Goal: Complete application form

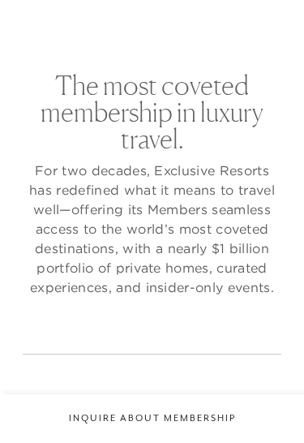
checkbox input "false"
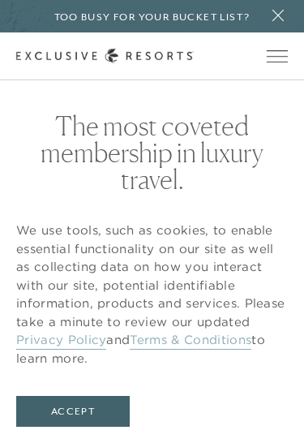
click at [85, 402] on button "Accept" at bounding box center [73, 411] width 114 height 31
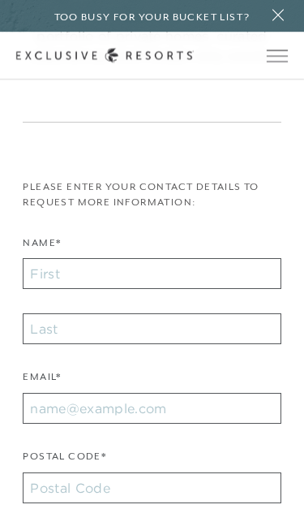
scroll to position [273, 0]
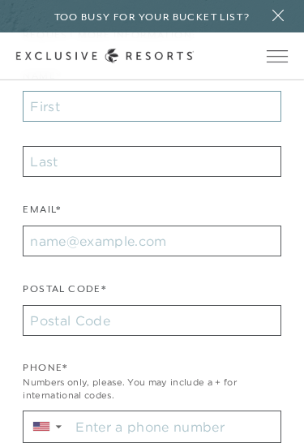
click at [220, 110] on input "Name*" at bounding box center [152, 106] width 258 height 31
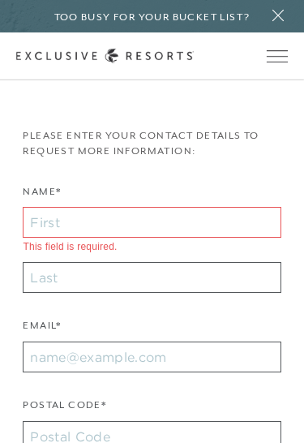
type input "[PERSON_NAME]"
type input "[DEMOGRAPHIC_DATA]"
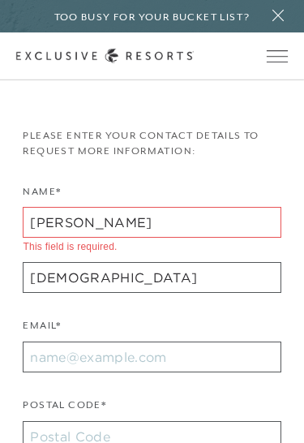
type input "38141-0501"
type input "[PERSON_NAME][EMAIL_ADDRESS][PERSON_NAME][DOMAIN_NAME]"
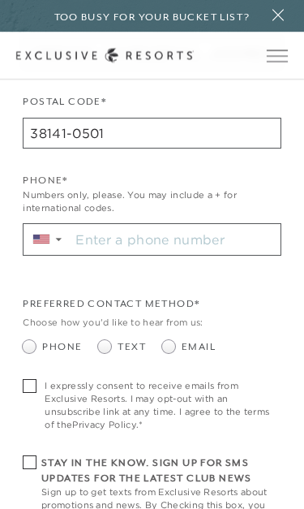
scroll to position [627, 0]
click at [169, 343] on span at bounding box center [168, 346] width 13 height 13
radio input "true"
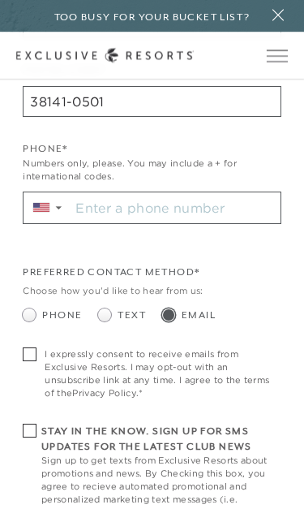
scroll to position [659, 0]
click at [34, 347] on span at bounding box center [30, 354] width 14 height 14
checkbox input "true"
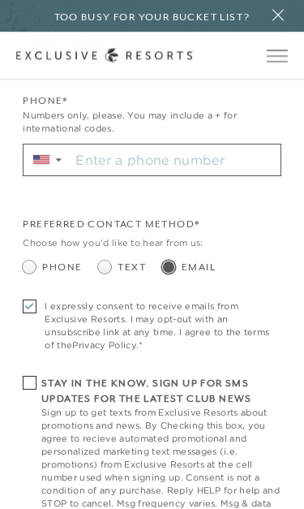
scroll to position [719, 0]
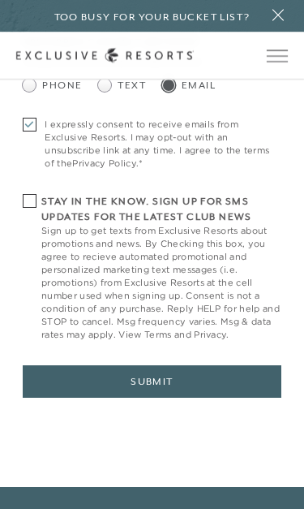
click at [179, 369] on button "Submit" at bounding box center [152, 382] width 258 height 32
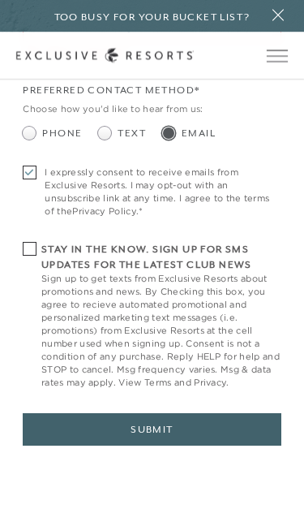
scroll to position [889, 0]
click at [153, 418] on button "Submit" at bounding box center [152, 429] width 258 height 32
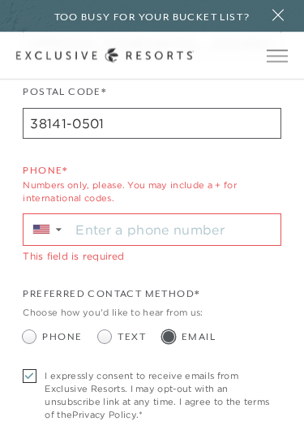
scroll to position [674, 0]
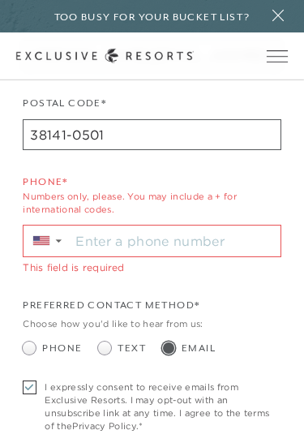
click at [158, 226] on input "Stay in the know. Sign up for sms updates for the latest club news Sign up to g…" at bounding box center [175, 241] width 210 height 31
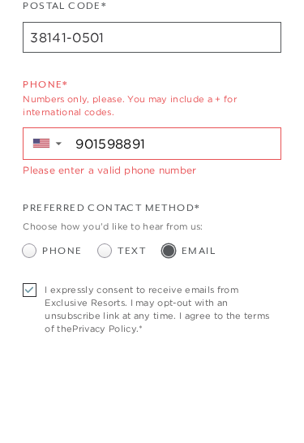
type input "[PHONE_NUMBER]"
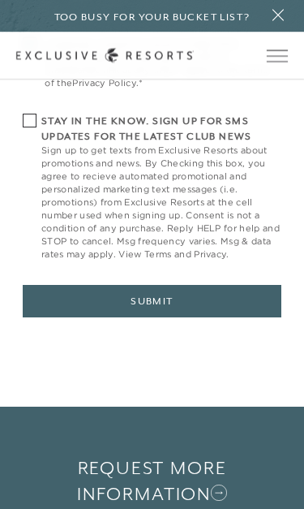
scroll to position [1034, 0]
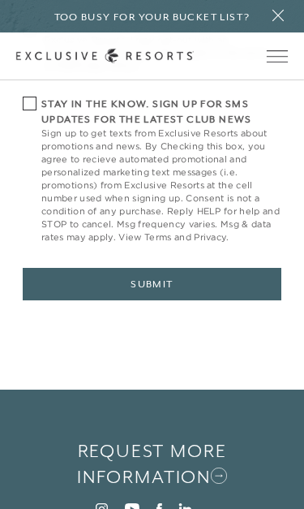
click at [165, 278] on button "Submit" at bounding box center [152, 284] width 258 height 32
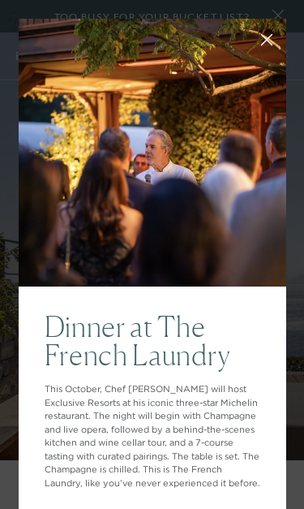
click at [262, 37] on icon at bounding box center [266, 40] width 12 height 12
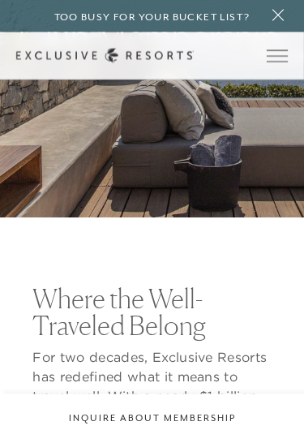
scroll to position [206, 0]
